Goal: Transaction & Acquisition: Purchase product/service

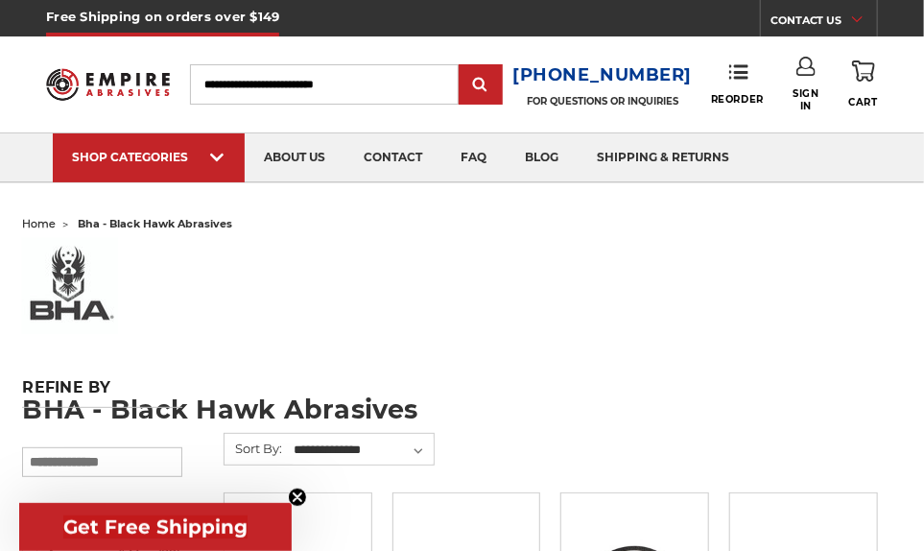
click at [432, 82] on input "Search" at bounding box center [324, 84] width 269 height 40
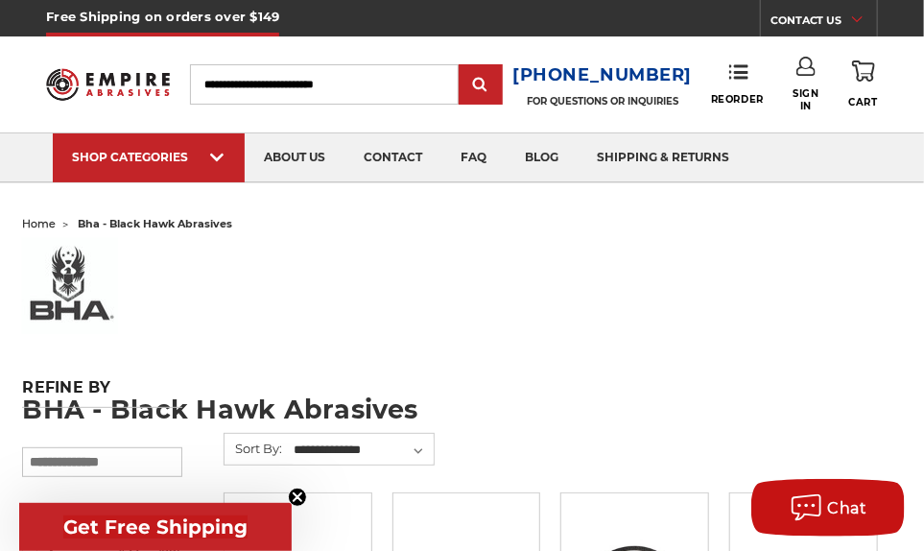
click at [307, 80] on input "Search" at bounding box center [324, 84] width 269 height 40
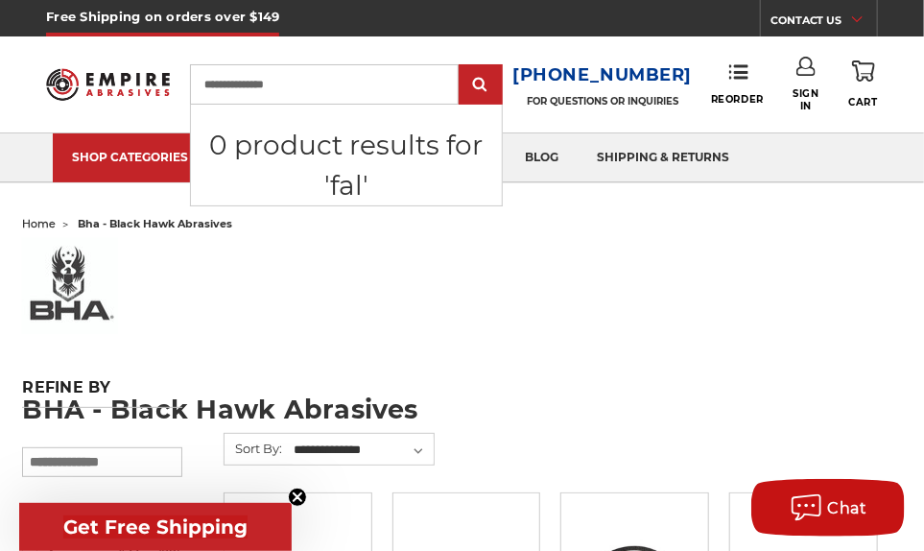
type input "**********"
click at [462, 66] on input "submit" at bounding box center [481, 85] width 38 height 38
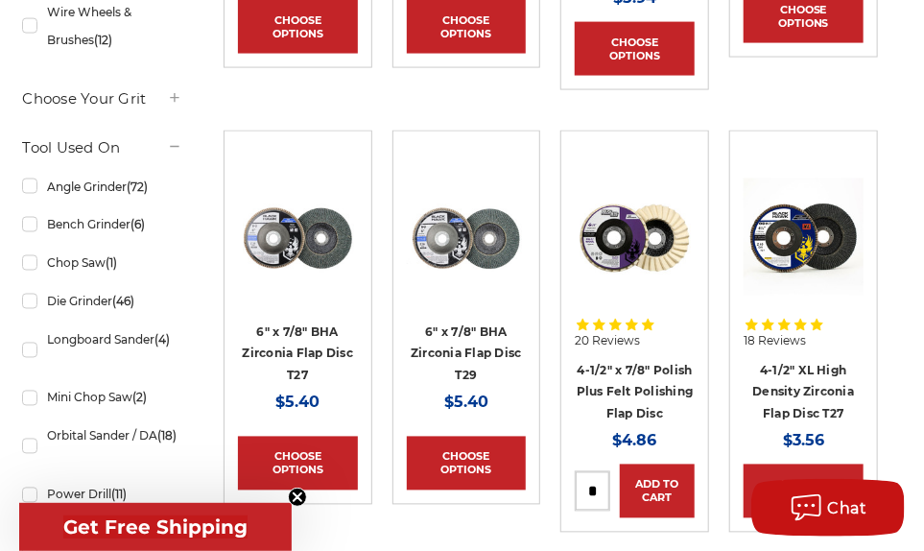
scroll to position [960, 0]
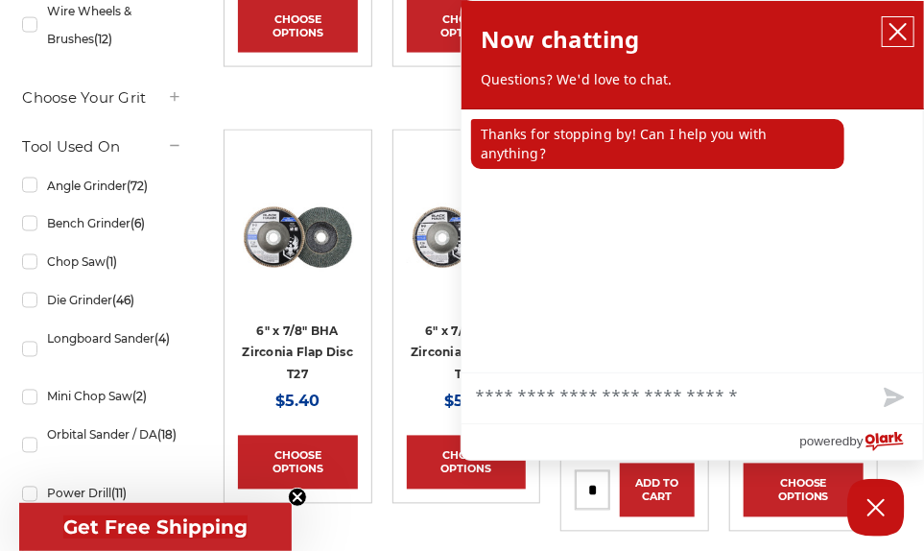
click at [913, 37] on button "close chatbox" at bounding box center [898, 31] width 31 height 29
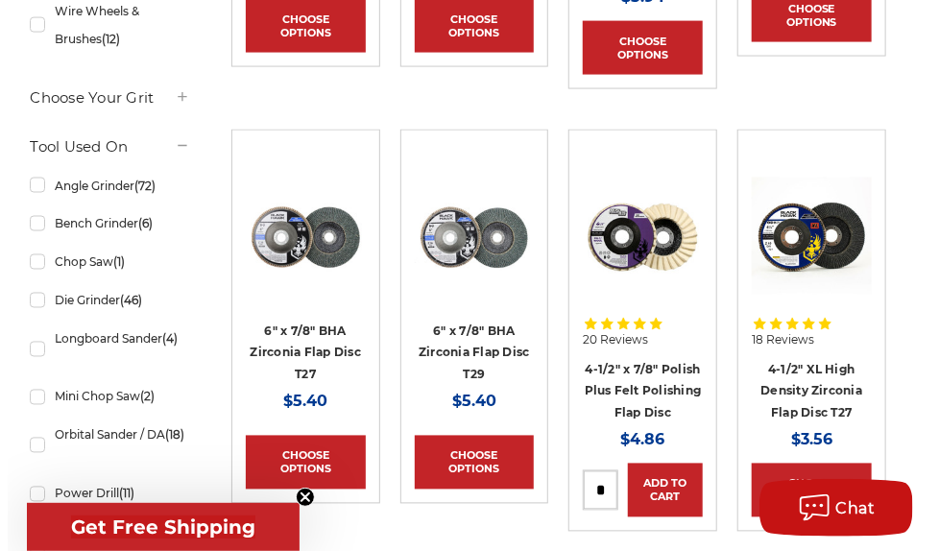
scroll to position [931, 0]
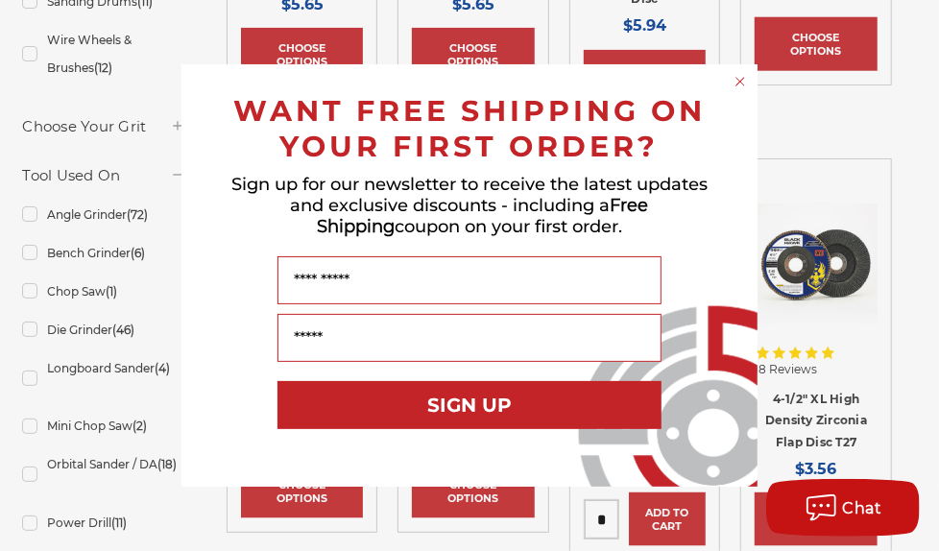
click at [735, 83] on circle "Close dialog" at bounding box center [740, 82] width 18 height 18
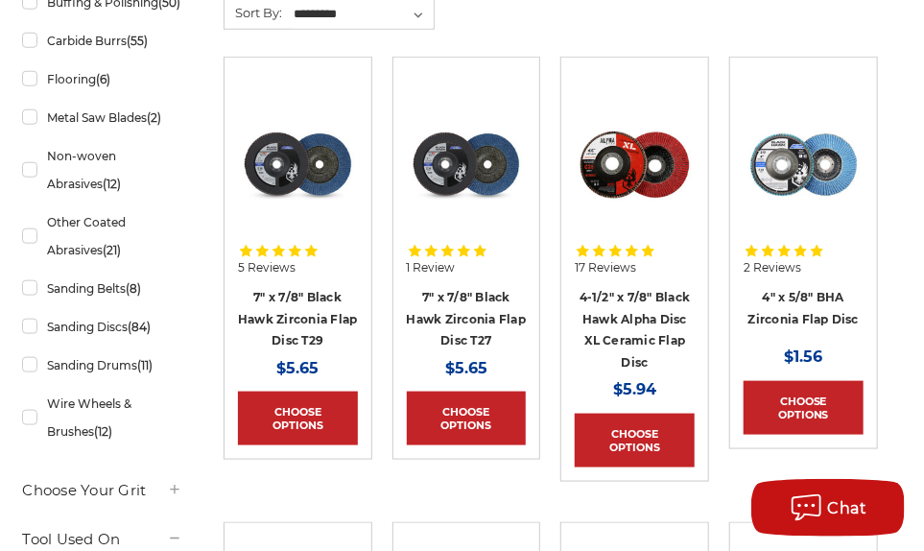
scroll to position [671, 0]
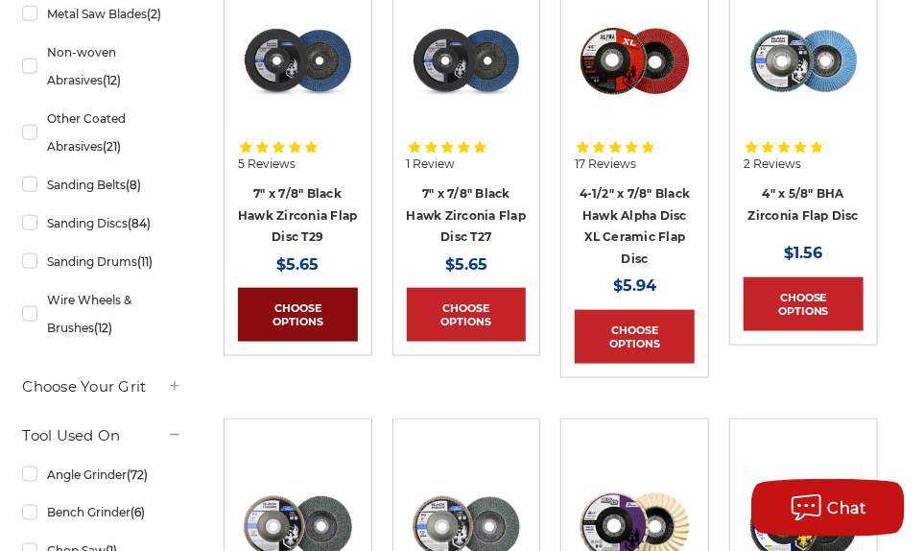
click at [295, 318] on link "Choose Options" at bounding box center [298, 315] width 120 height 54
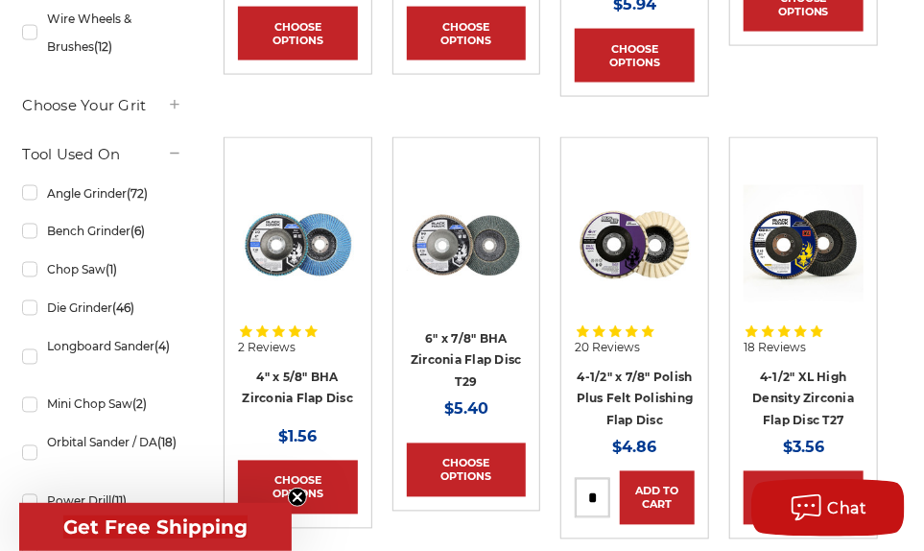
scroll to position [1055, 0]
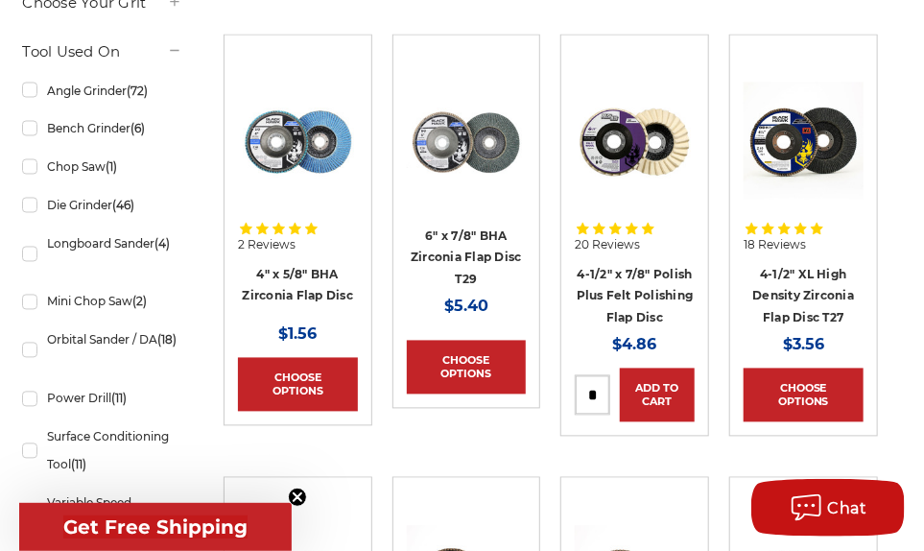
click at [452, 122] on img at bounding box center [467, 143] width 120 height 120
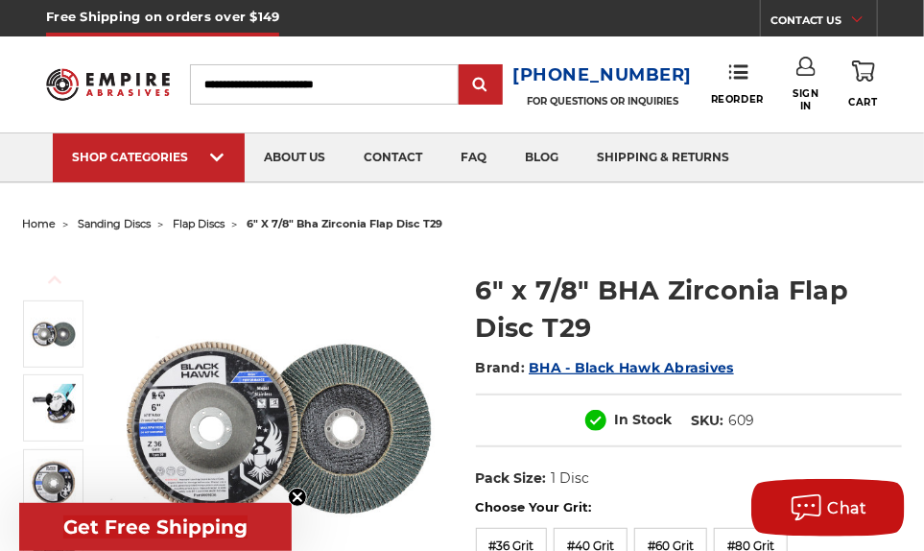
click at [408, 59] on div "Toggle menu Menu Search 1-800-816-3824 FOR QUESTIONS OR INQUIRIES Phone Reorder…" at bounding box center [462, 84] width 832 height 96
click at [414, 96] on input "Search" at bounding box center [324, 84] width 269 height 40
type input "***"
click at [462, 66] on input "submit" at bounding box center [481, 85] width 38 height 38
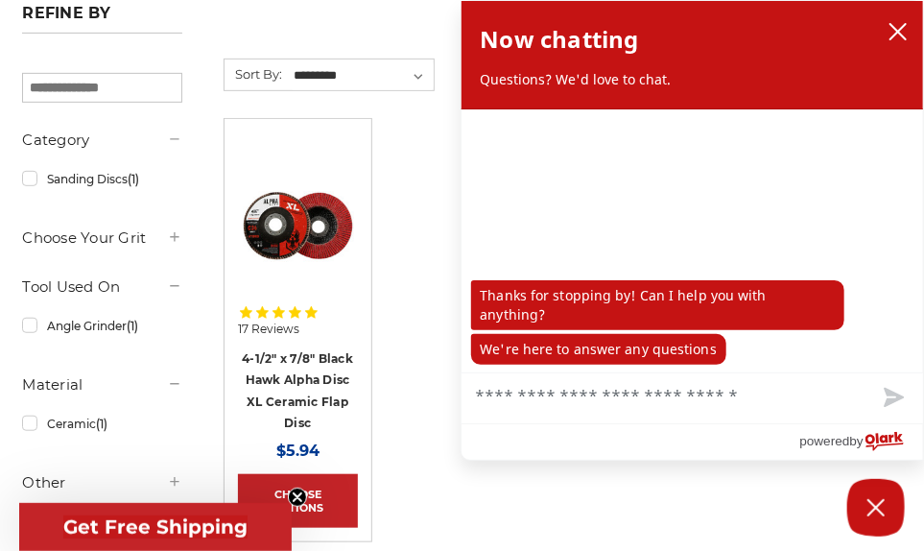
scroll to position [288, 0]
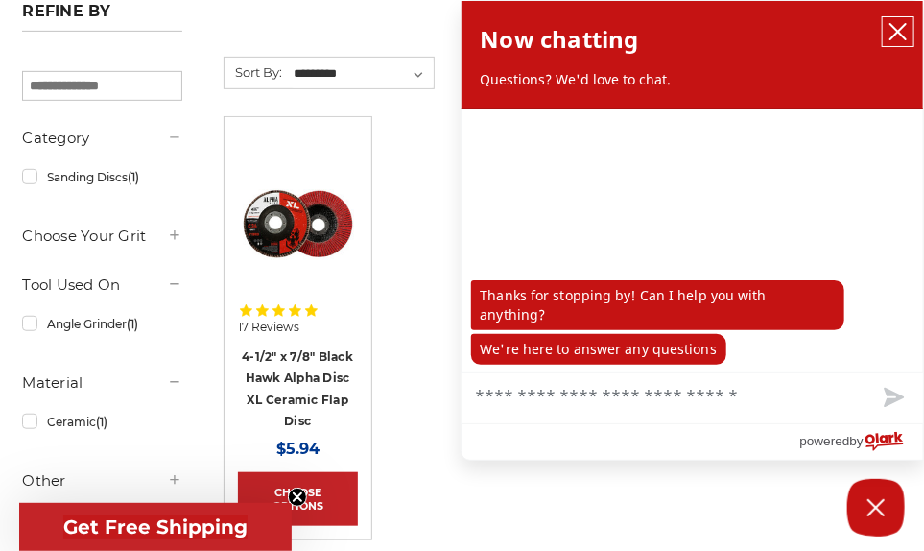
click at [899, 32] on icon "close chatbox" at bounding box center [898, 31] width 15 height 15
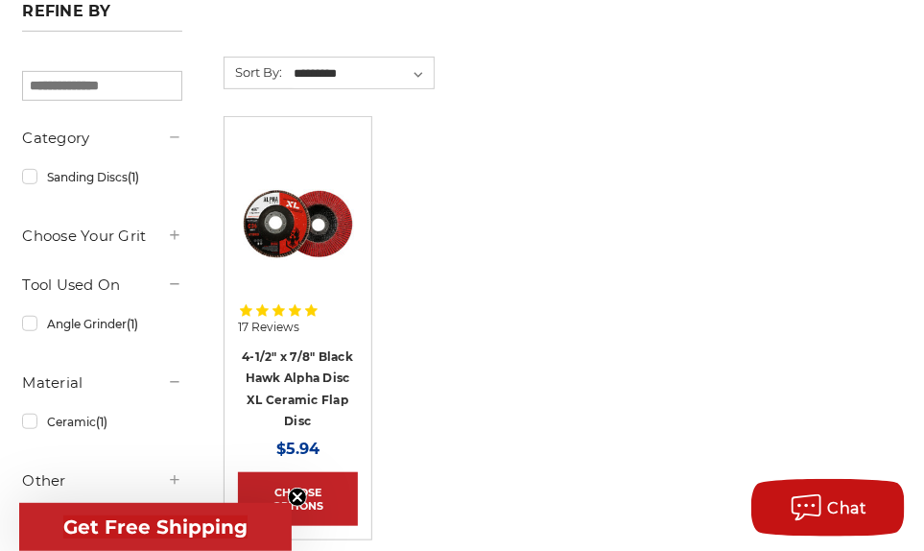
click at [814, 212] on ul "17 Reviews 4-1/2" x 7/8" Black Hawk Alpha Disc XL Ceramic Flap Disc MSRP: Was: …" at bounding box center [550, 348] width 675 height 465
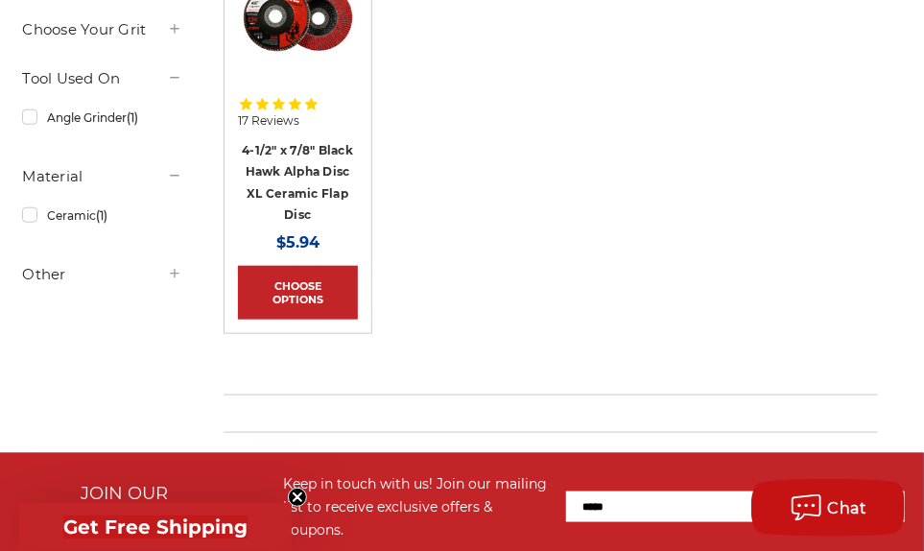
scroll to position [672, 0]
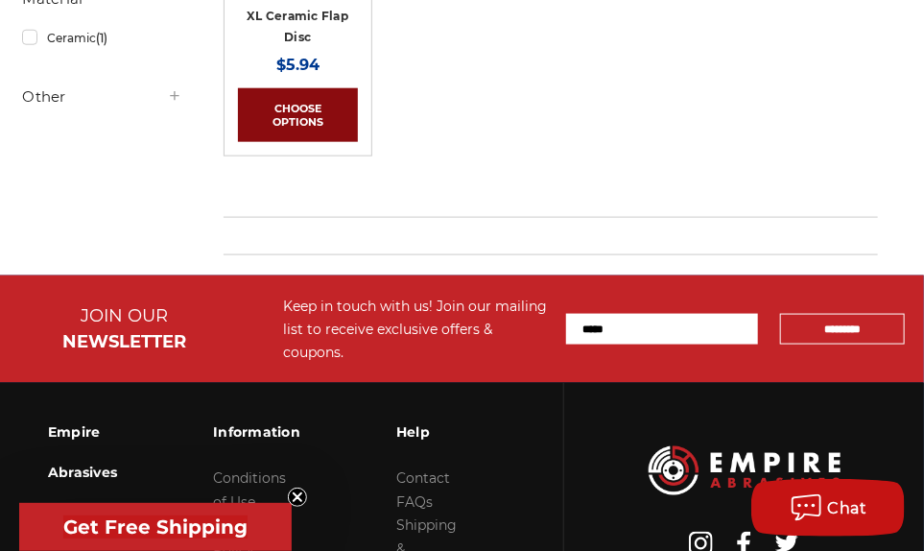
click at [310, 108] on link "Choose Options" at bounding box center [298, 115] width 120 height 54
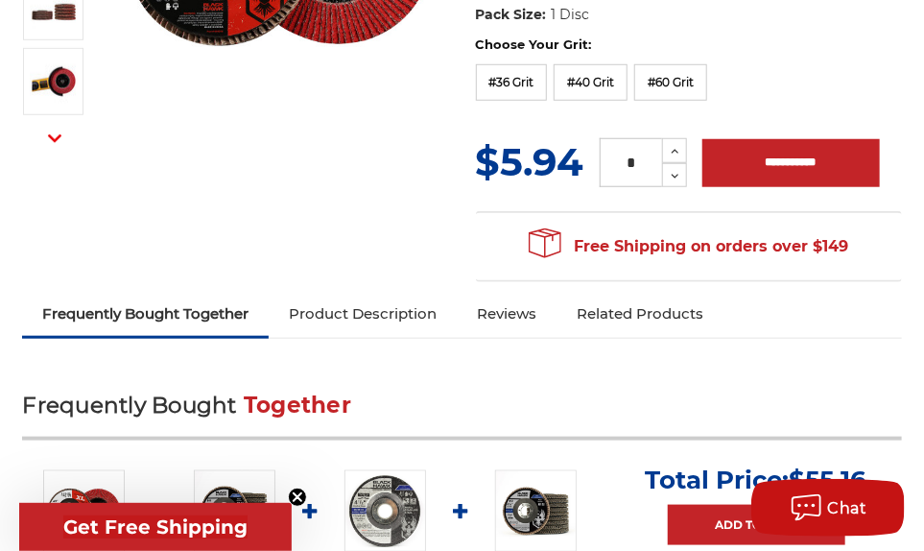
scroll to position [671, 0]
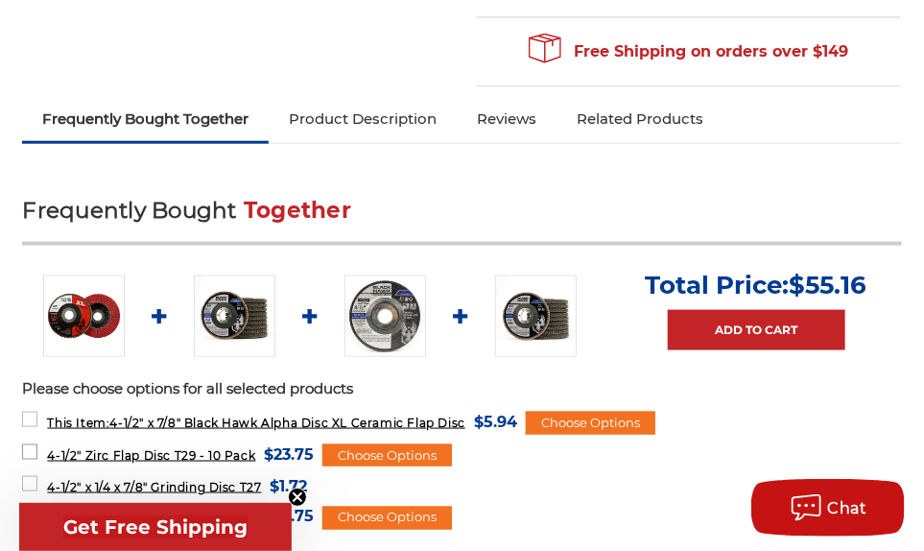
click at [183, 450] on span "4-1/2" Zirc Flap Disc T29 - 10 Pack" at bounding box center [151, 455] width 208 height 14
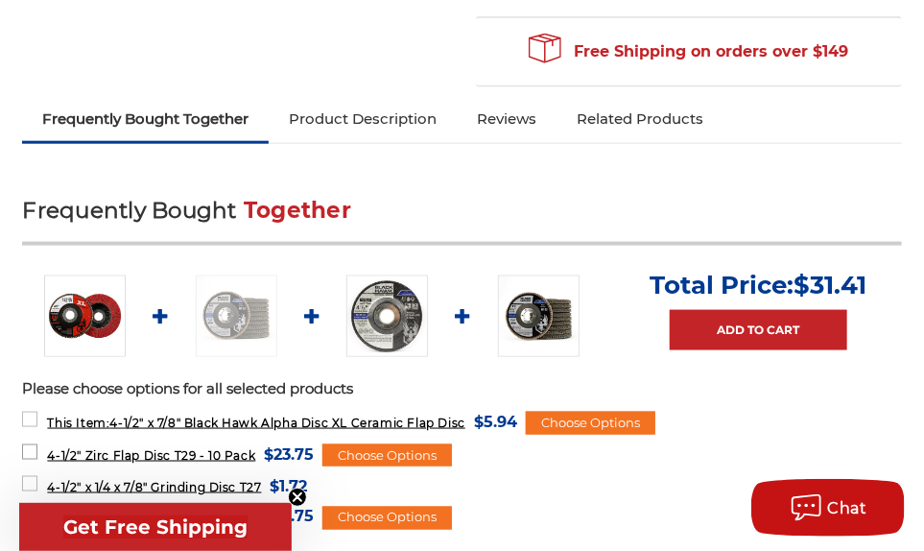
click at [181, 448] on span "4-1/2" Zirc Flap Disc T29 - 10 Pack" at bounding box center [151, 455] width 208 height 14
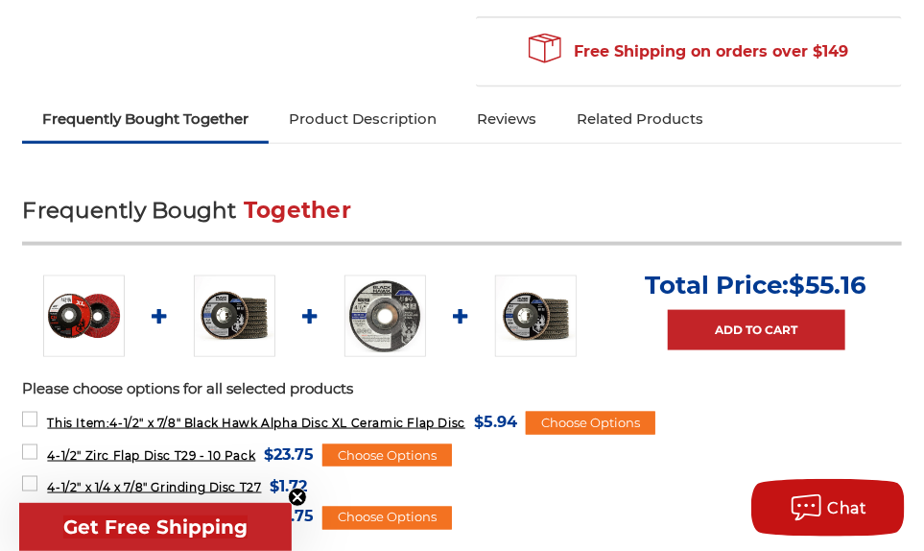
click at [244, 307] on img at bounding box center [235, 316] width 82 height 82
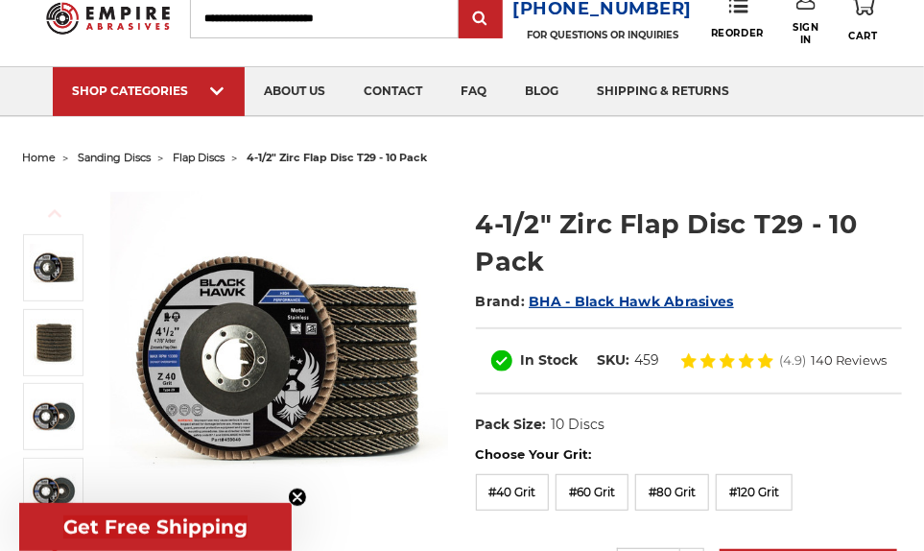
scroll to position [192, 0]
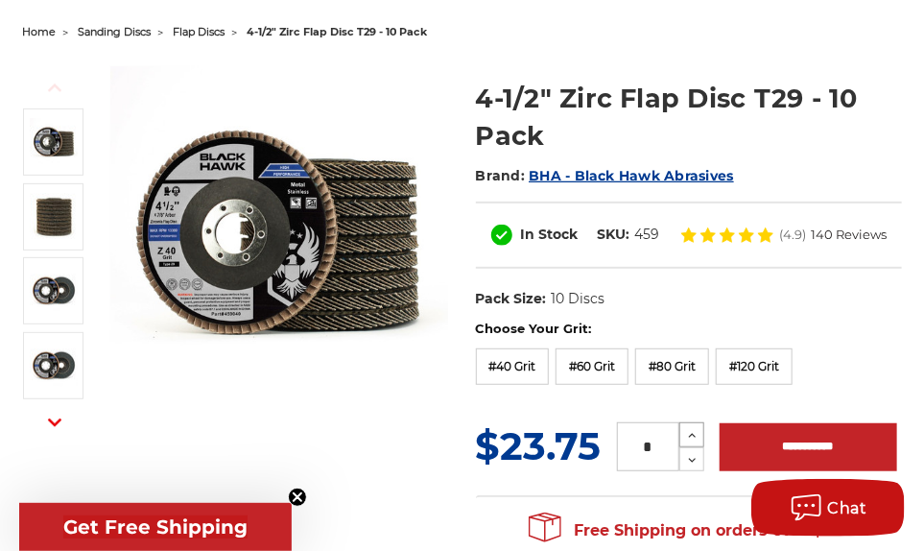
drag, startPoint x: 638, startPoint y: 443, endPoint x: 692, endPoint y: 443, distance: 53.8
click at [692, 443] on div "* Increase Quantity: Decrease Quantity:" at bounding box center [660, 446] width 87 height 49
type input "**"
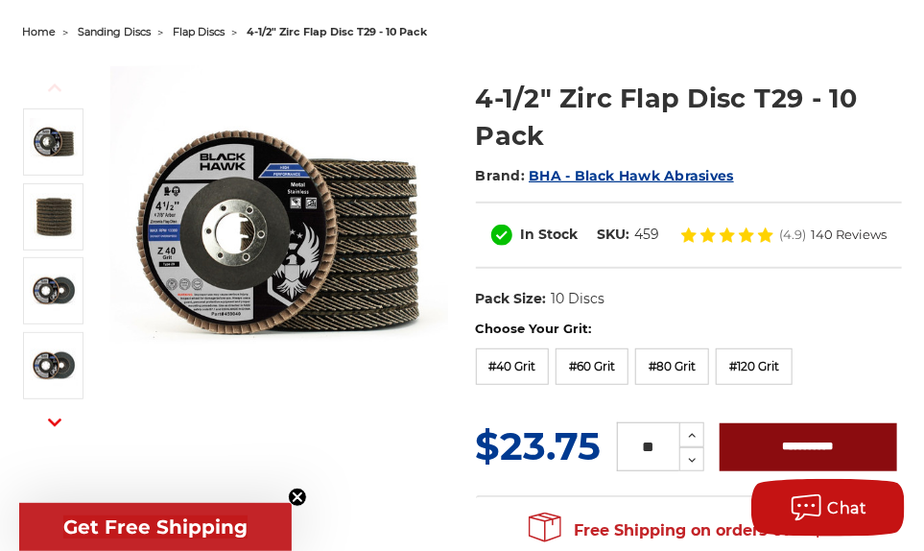
click at [750, 443] on input "**********" at bounding box center [809, 447] width 178 height 48
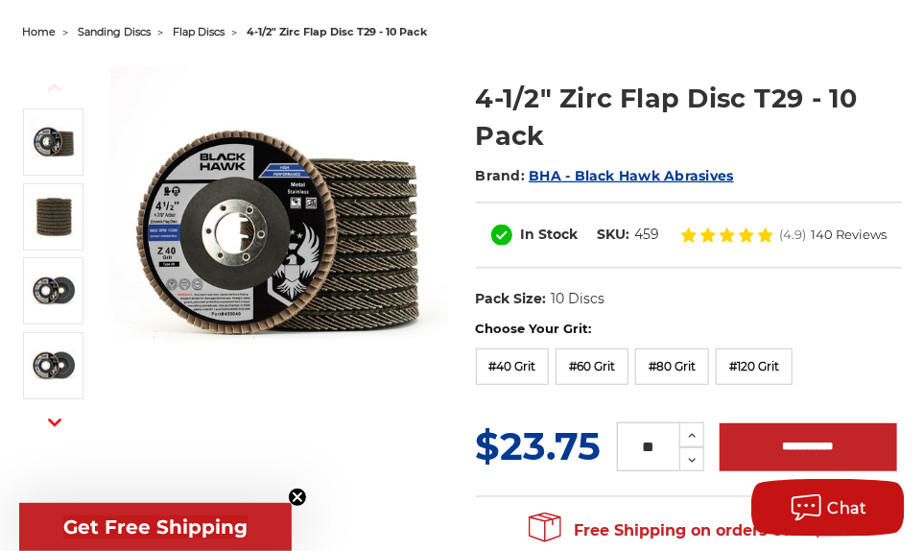
click at [396, 420] on div "Previous Next Brand:" at bounding box center [462, 311] width 906 height 531
click at [596, 351] on label "#60 Grit" at bounding box center [592, 366] width 73 height 36
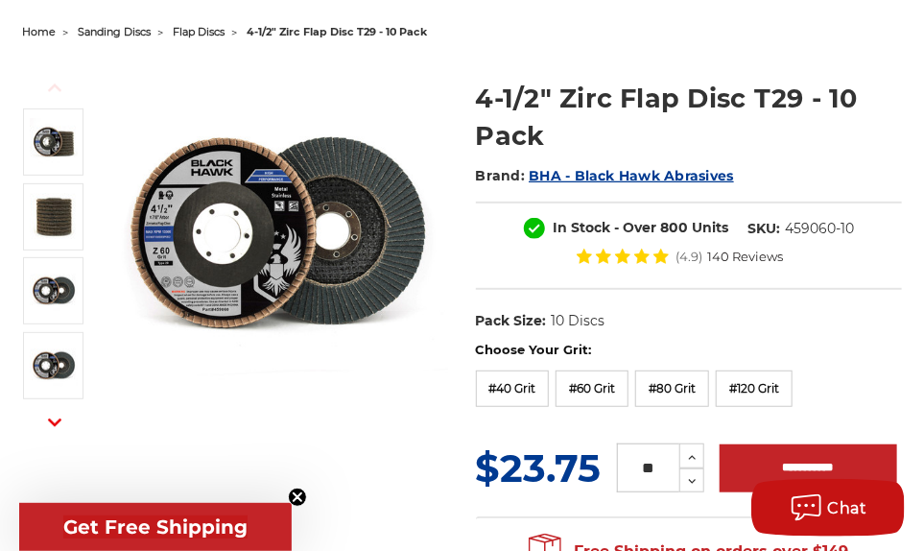
scroll to position [384, 0]
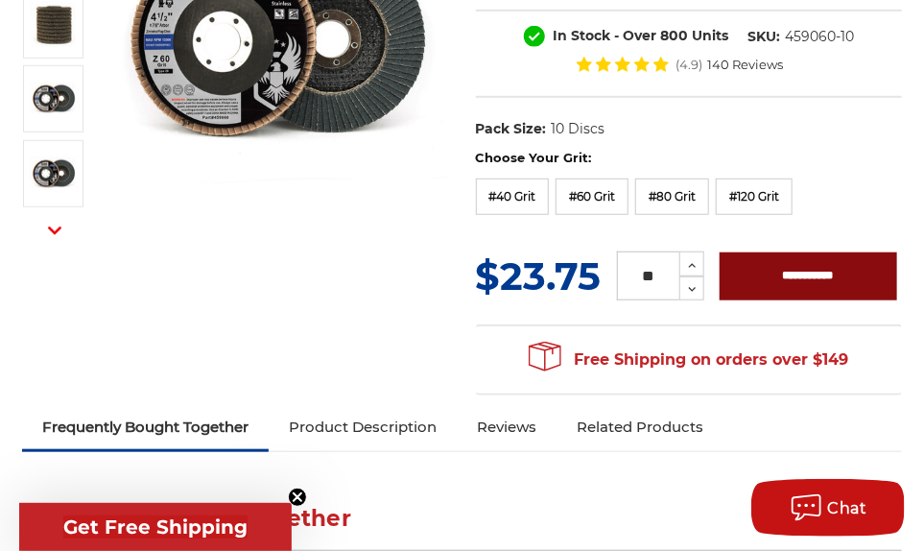
click at [799, 274] on input "**********" at bounding box center [809, 276] width 178 height 48
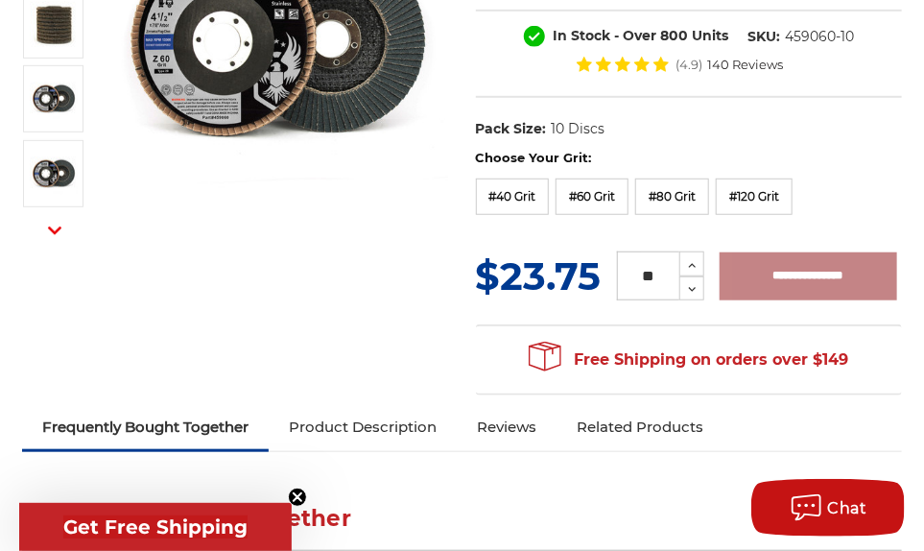
type input "**********"
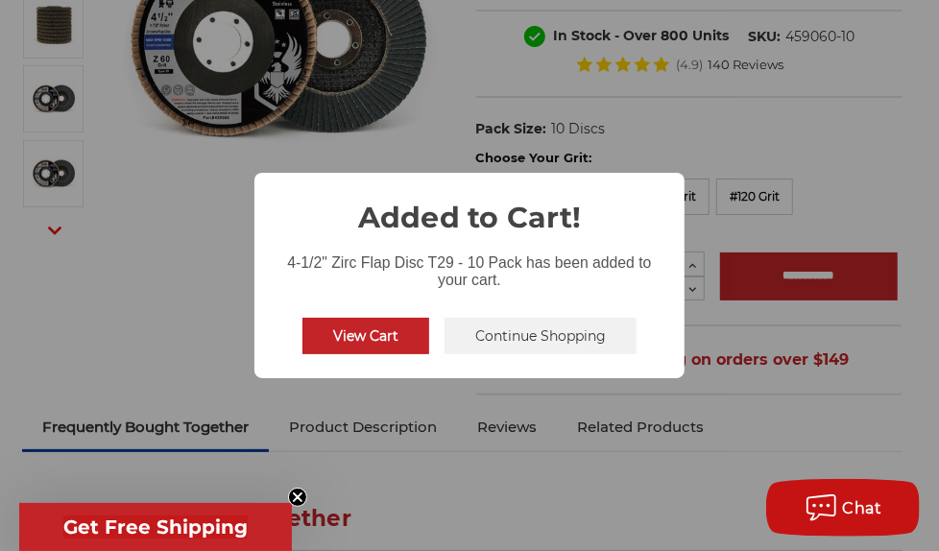
click at [381, 347] on button "View Cart" at bounding box center [365, 336] width 127 height 36
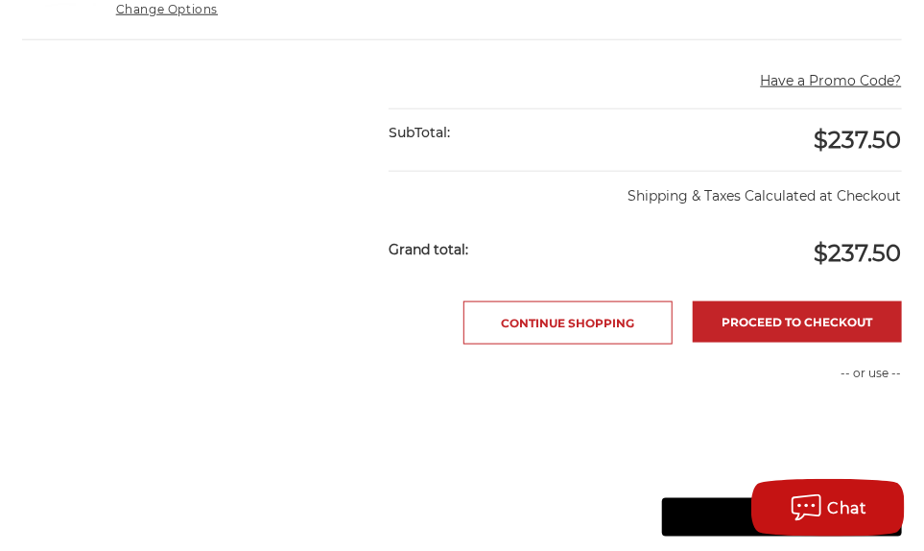
scroll to position [671, 0]
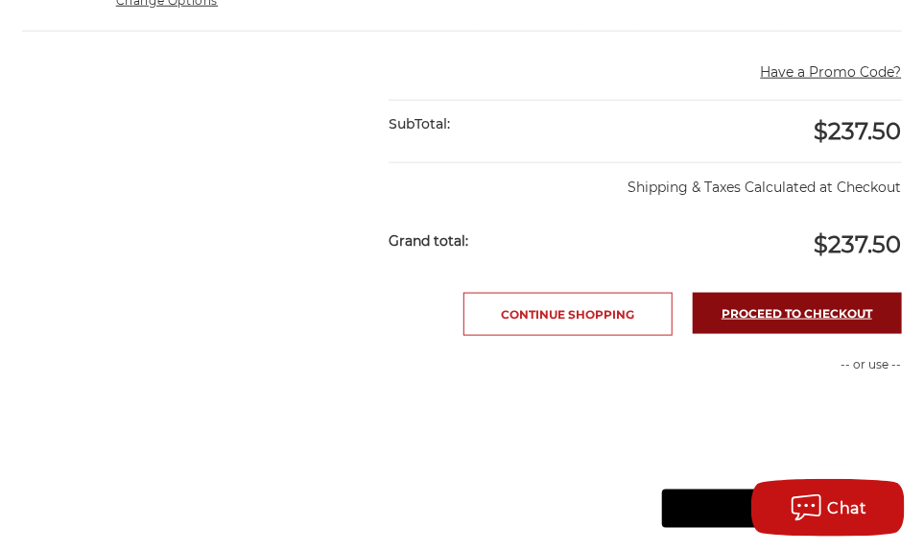
click at [779, 309] on link "Proceed to checkout" at bounding box center [797, 313] width 209 height 41
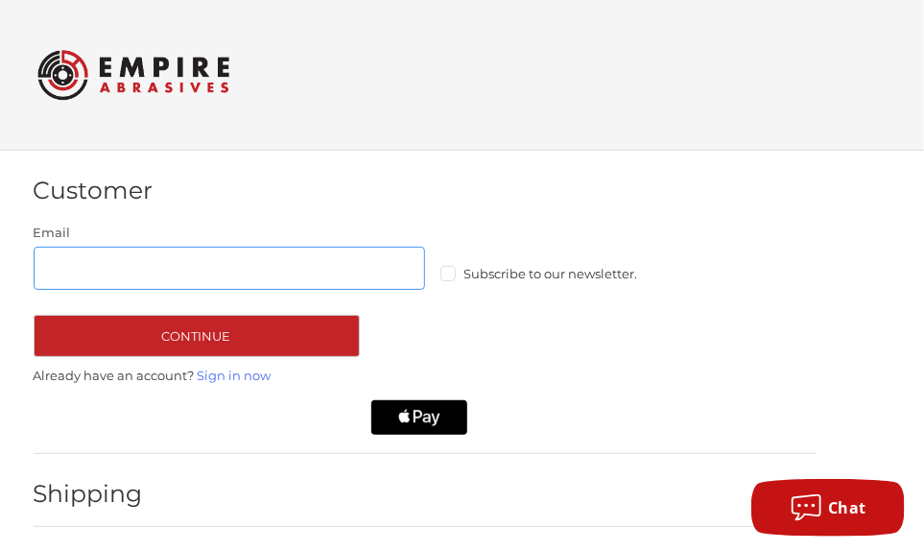
scroll to position [40, 0]
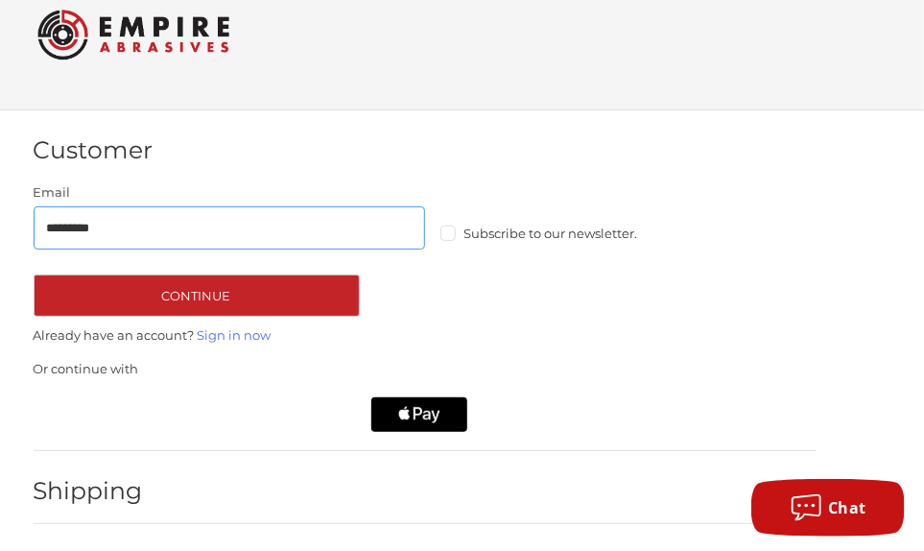
type input "**********"
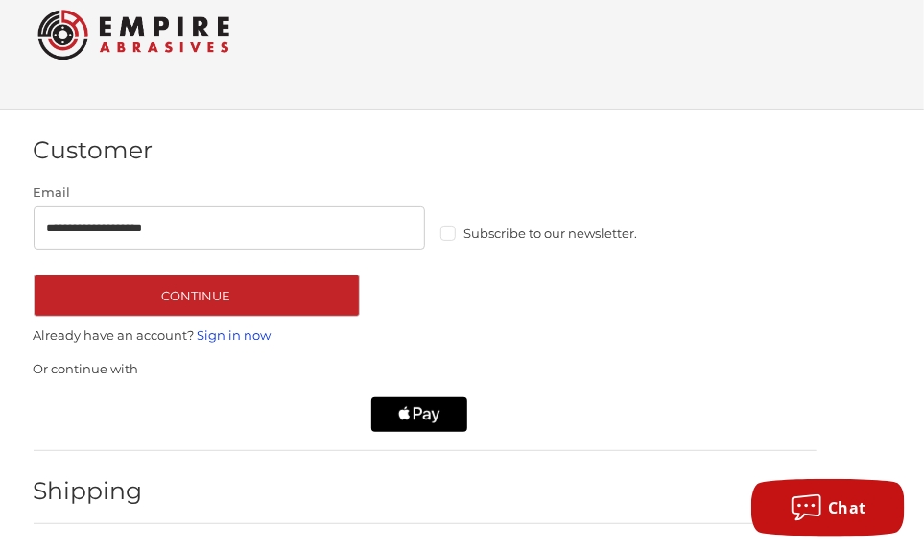
click at [226, 330] on link "Sign in now" at bounding box center [235, 334] width 74 height 15
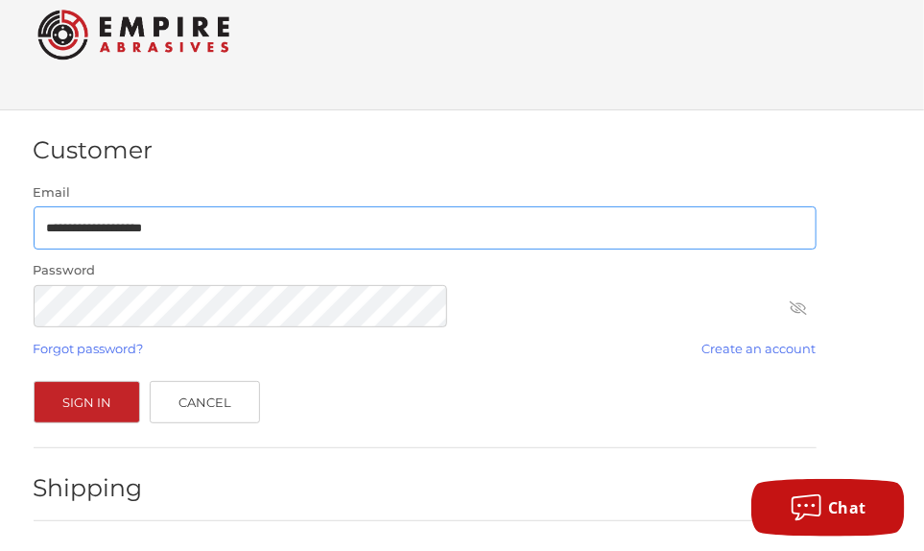
drag, startPoint x: 196, startPoint y: 225, endPoint x: 34, endPoint y: 223, distance: 162.2
click at [34, 223] on input "**********" at bounding box center [425, 227] width 783 height 43
type input "**********"
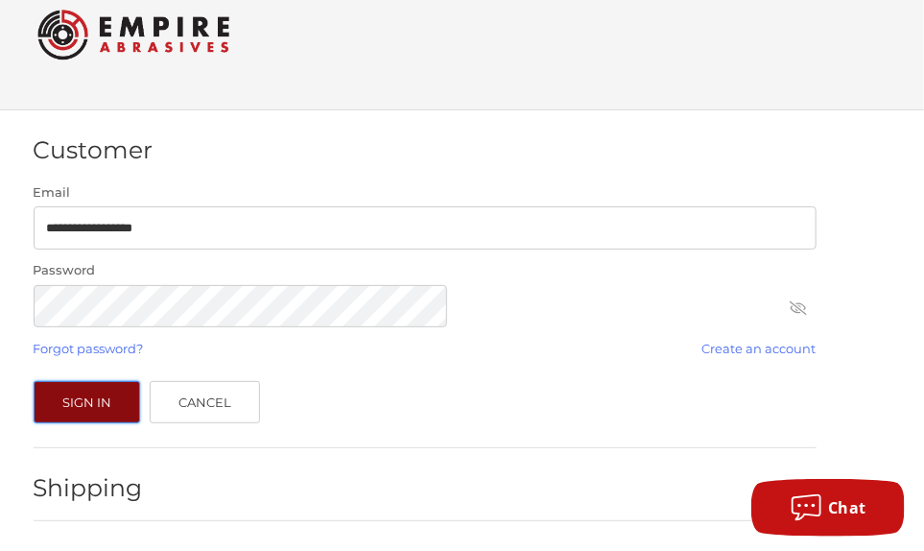
click at [60, 412] on button "Sign In" at bounding box center [88, 402] width 108 height 42
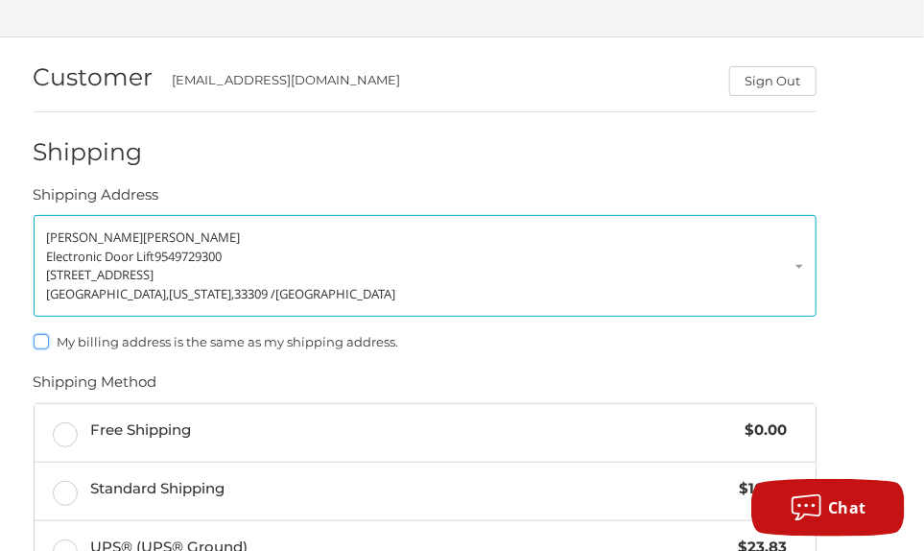
scroll to position [305, 0]
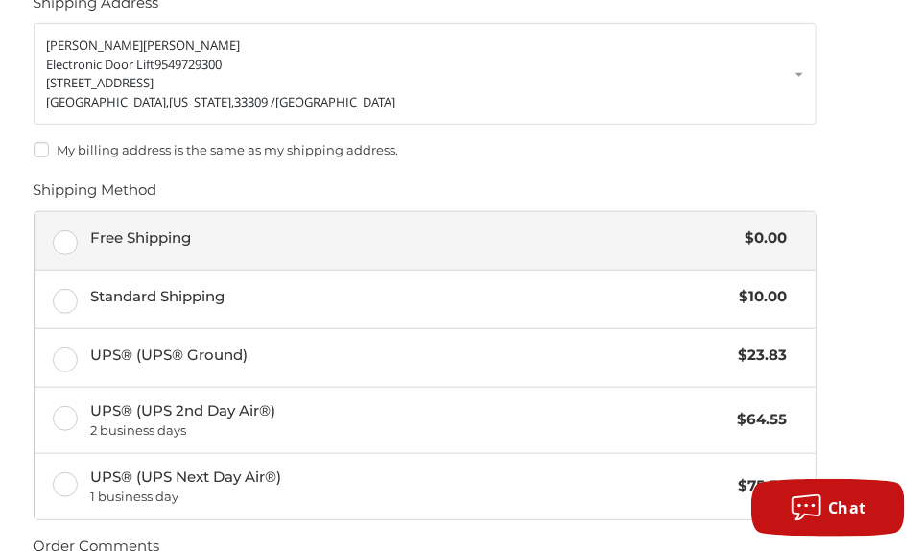
click at [58, 239] on label "Free Shipping $0.00" at bounding box center [425, 241] width 781 height 58
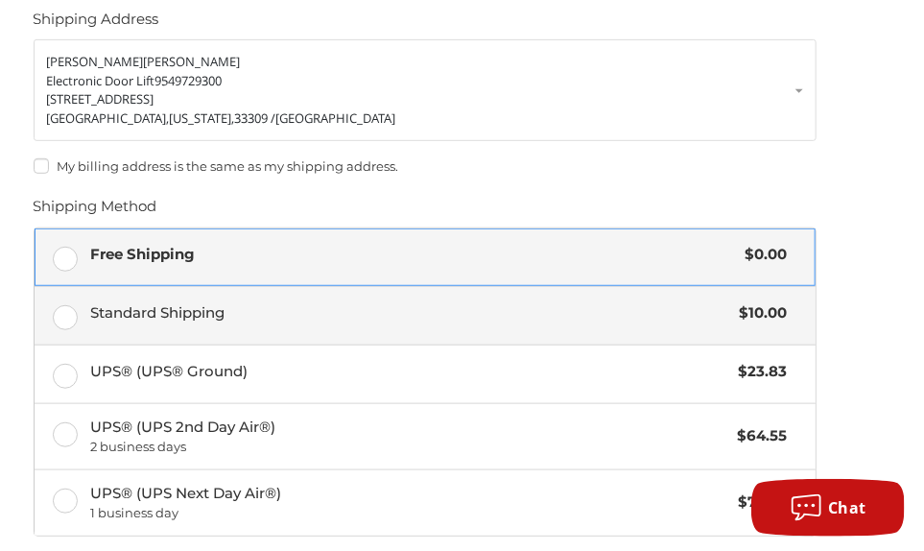
scroll to position [497, 0]
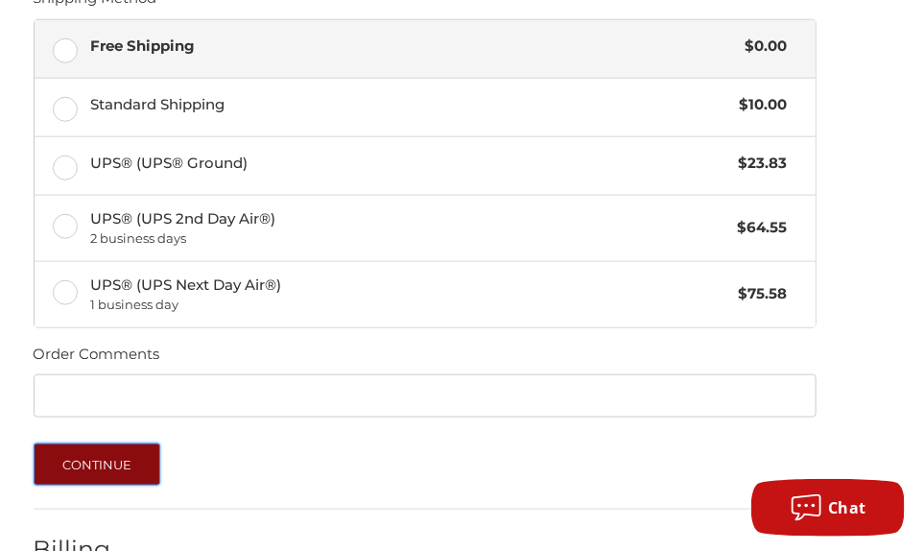
click at [87, 465] on button "Continue" at bounding box center [98, 464] width 128 height 42
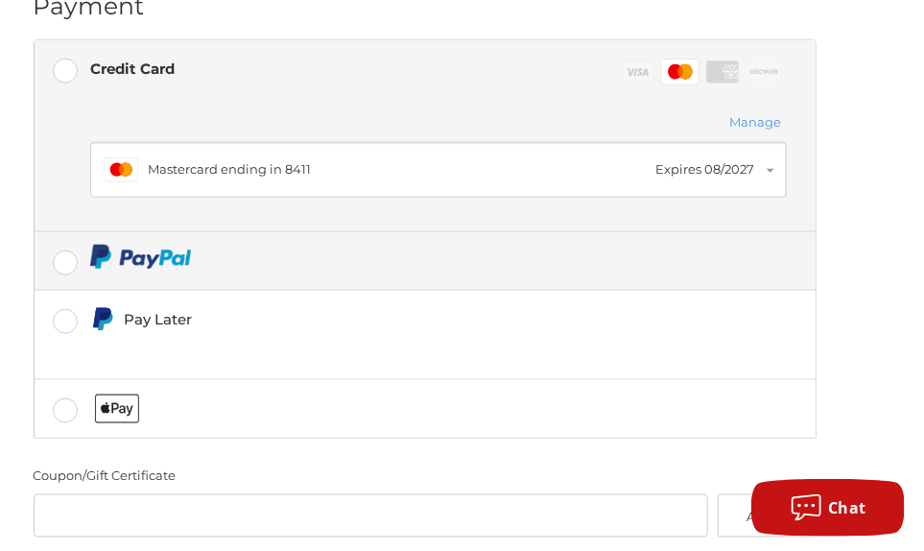
scroll to position [589, 0]
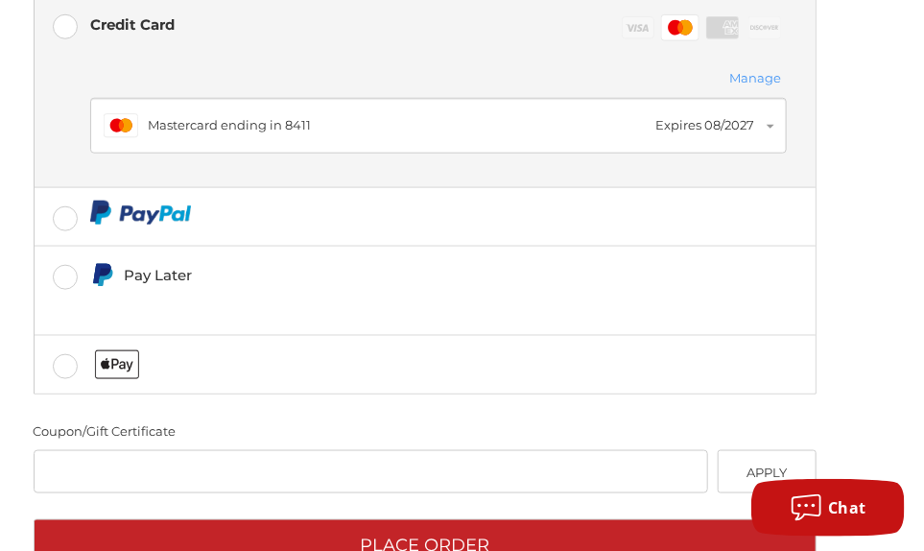
click at [75, 156] on li "Credit Card Visa Master Amex Discover Stored credit cards Manage Master Masterc…" at bounding box center [425, 92] width 781 height 192
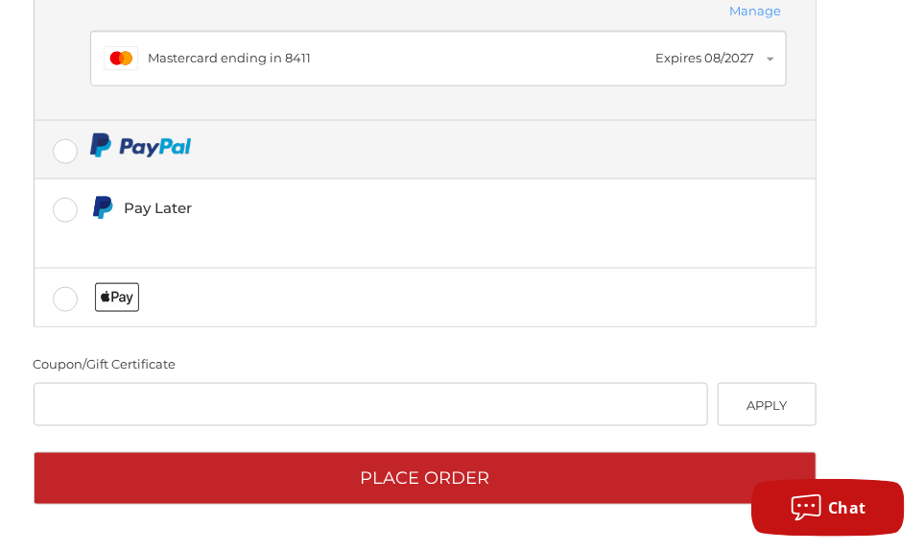
scroll to position [687, 0]
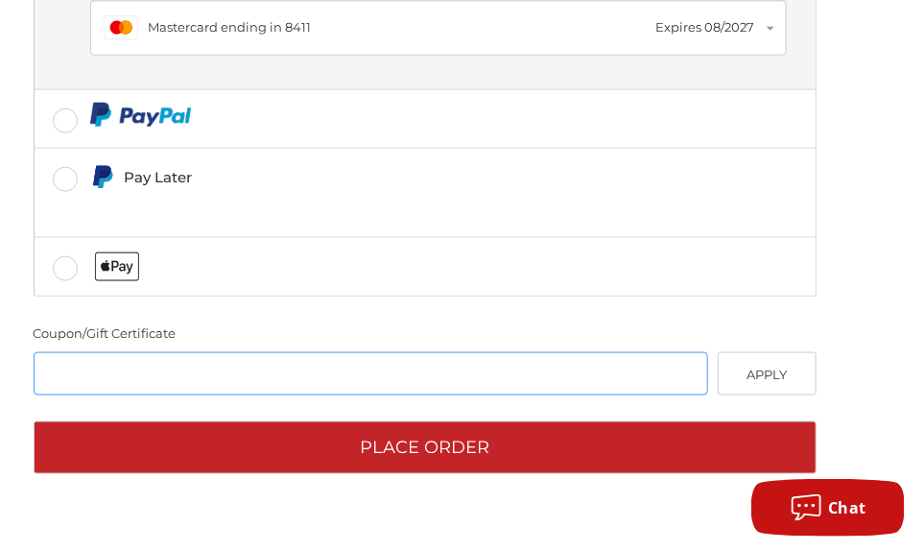
click at [265, 395] on input "Gift Certificate or Coupon Code" at bounding box center [372, 373] width 676 height 43
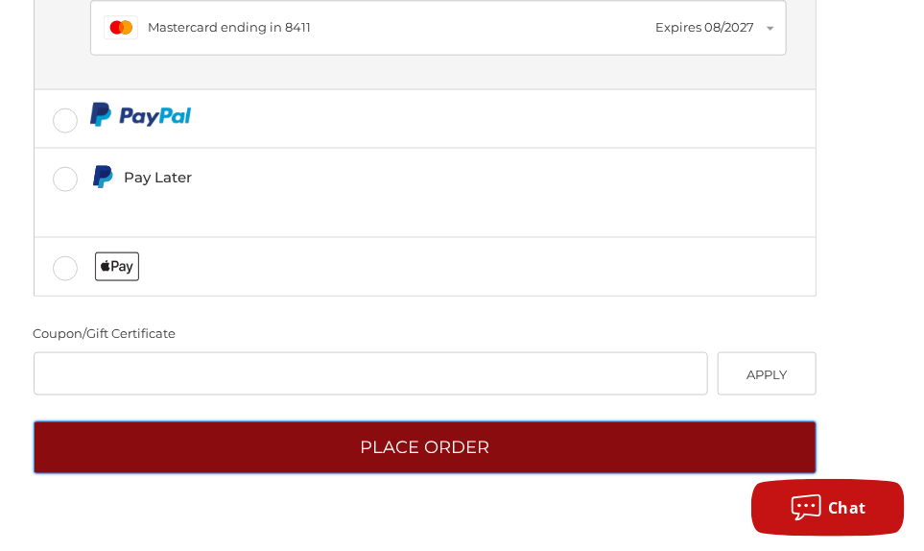
click at [396, 458] on button "Place Order" at bounding box center [425, 447] width 783 height 53
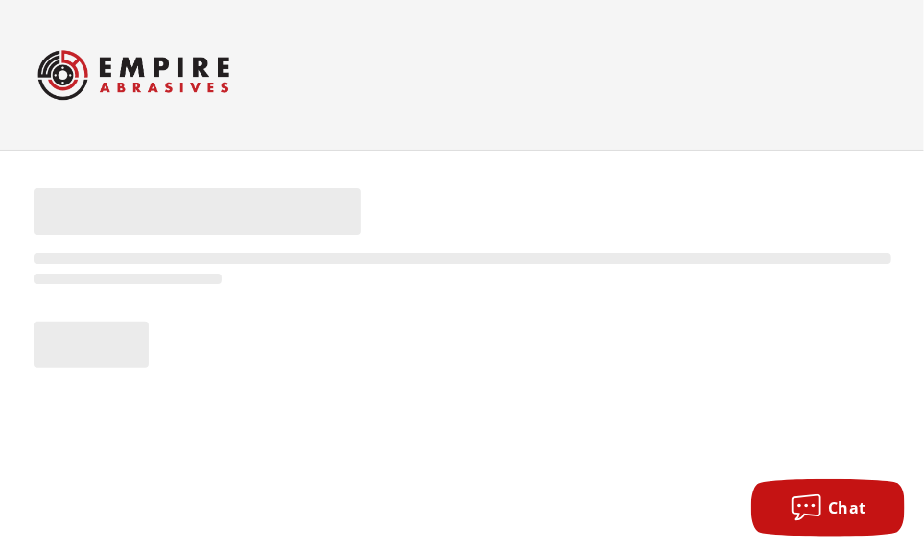
scroll to position [133, 0]
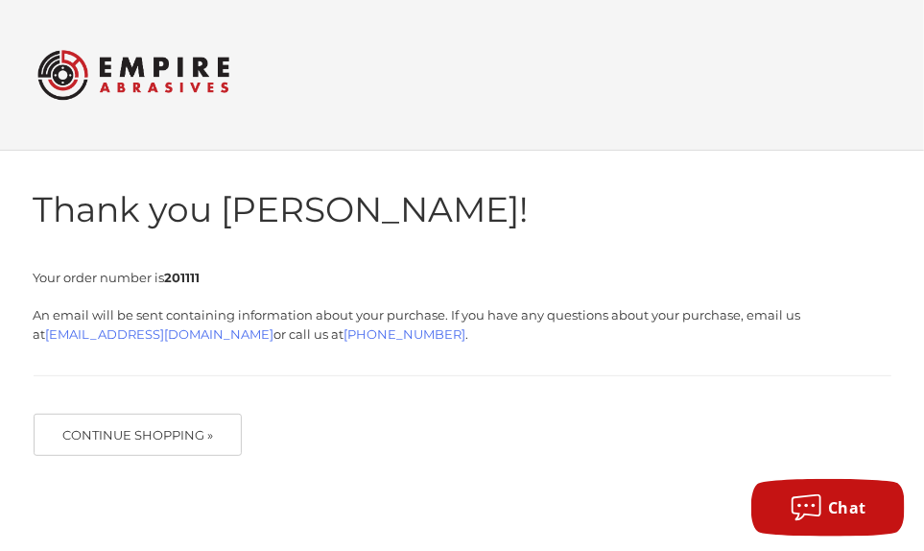
click at [0, 0] on link "Print" at bounding box center [0, 0] width 0 height 0
